Goal: Information Seeking & Learning: Check status

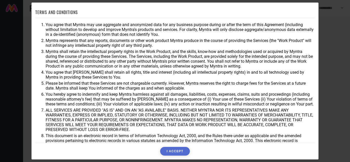
click at [171, 153] on button "I ACCEPT" at bounding box center [174, 151] width 29 height 9
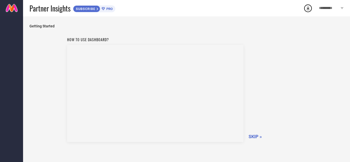
click at [250, 138] on span "SKIP »" at bounding box center [255, 136] width 13 height 5
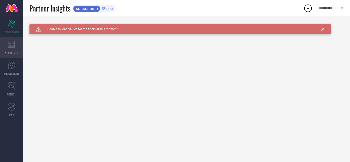
click at [12, 43] on icon at bounding box center [11, 45] width 7 height 8
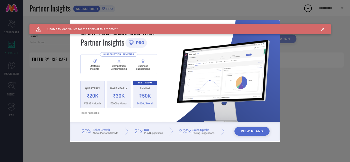
type input "1 STOP FASHION"
type input "All"
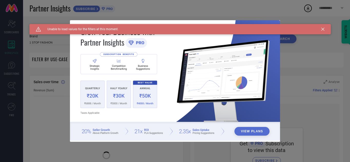
click at [322, 31] on div "Caution Created with Sketch. Unable to load values for the filters at this mome…" at bounding box center [179, 29] width 301 height 10
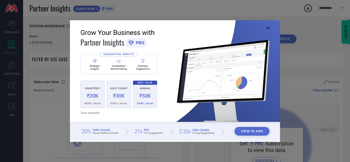
click at [267, 27] on icon at bounding box center [267, 28] width 3 height 3
